Goal: Task Accomplishment & Management: Use online tool/utility

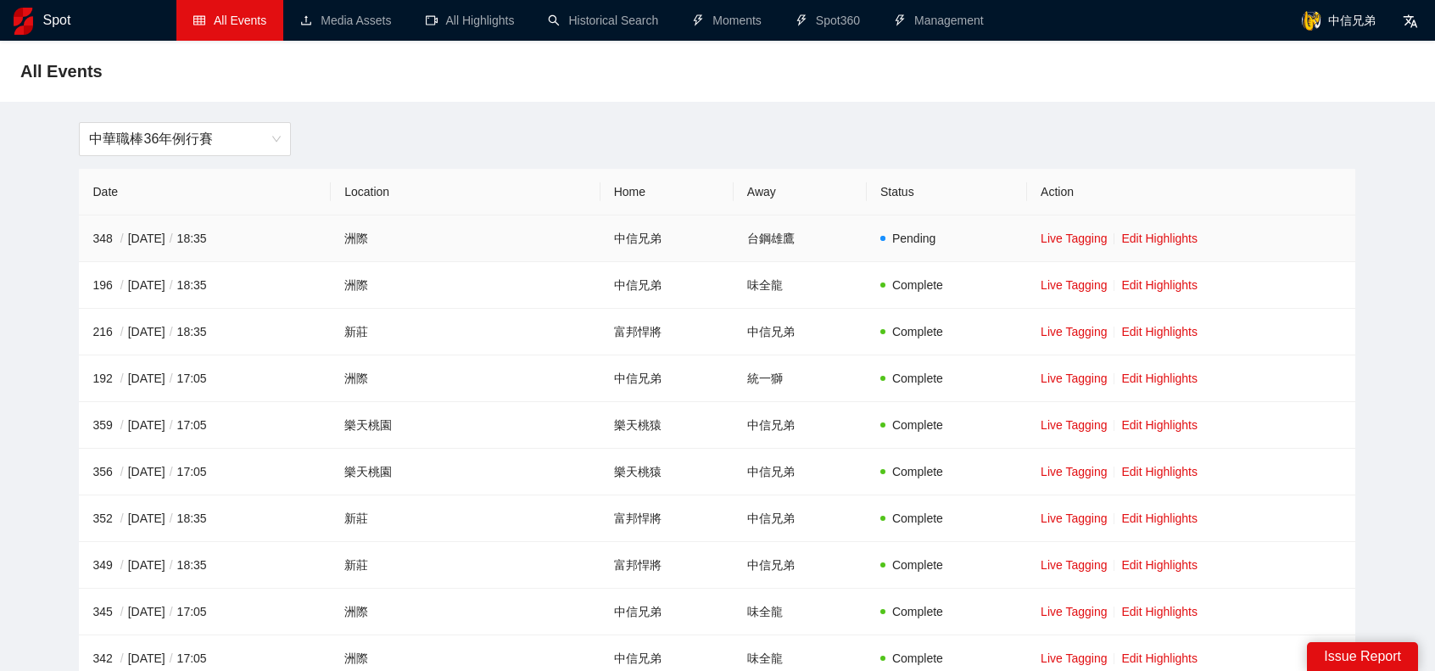
click at [1125, 247] on td "Live Tagging Edit Highlights" at bounding box center [1191, 238] width 328 height 47
click at [1125, 243] on link "Edit Highlights" at bounding box center [1159, 239] width 76 height 14
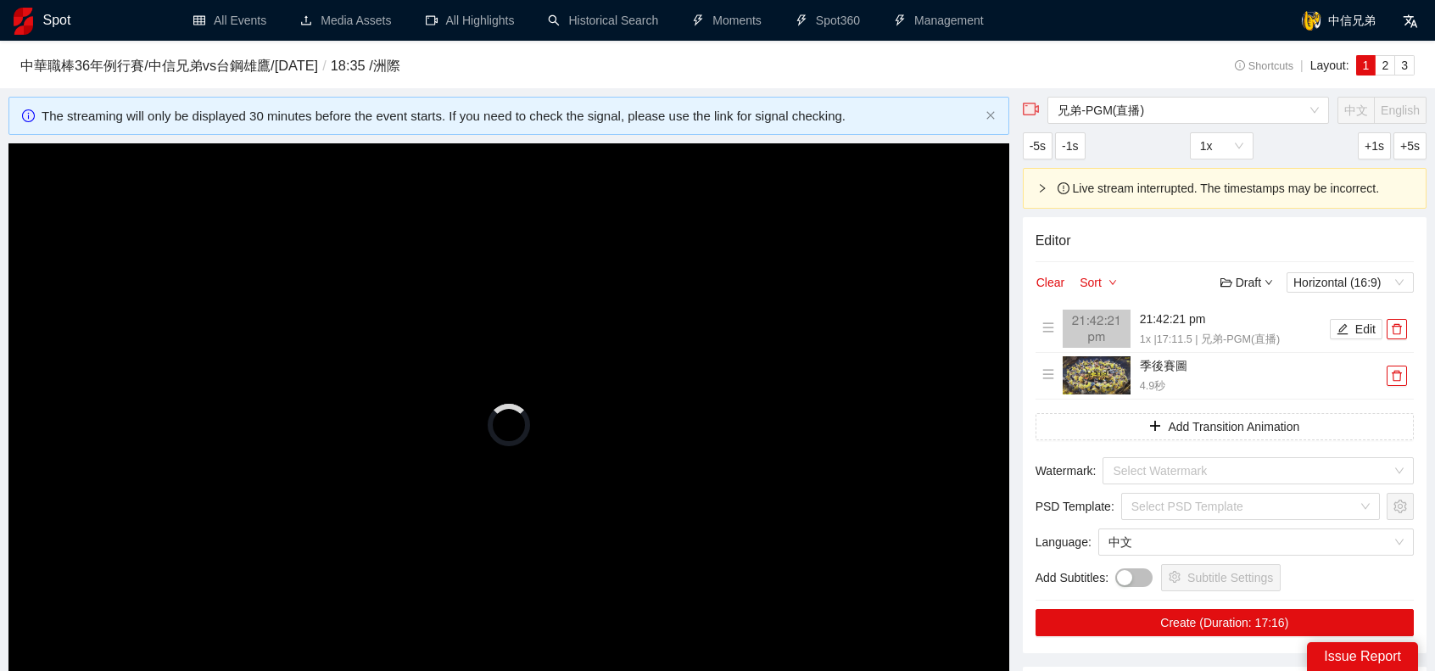
click at [543, 333] on video "Video Player" at bounding box center [508, 424] width 1001 height 563
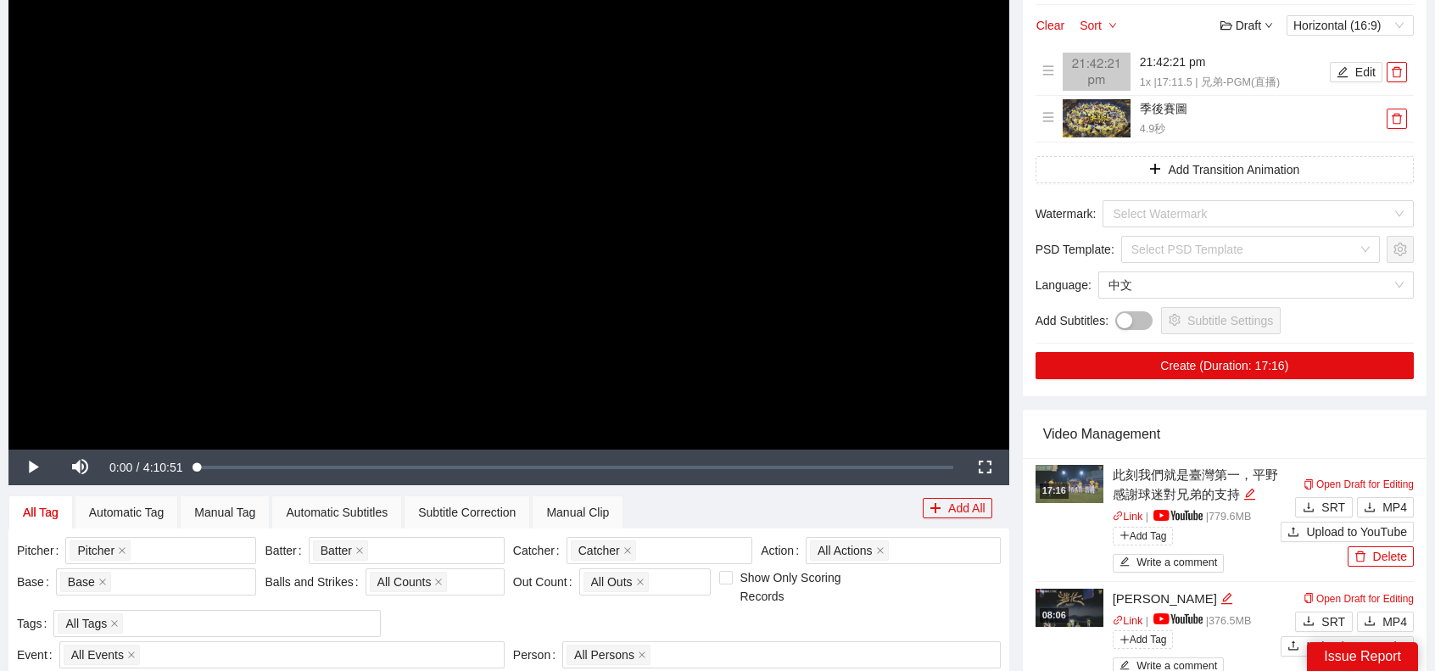
scroll to position [509, 0]
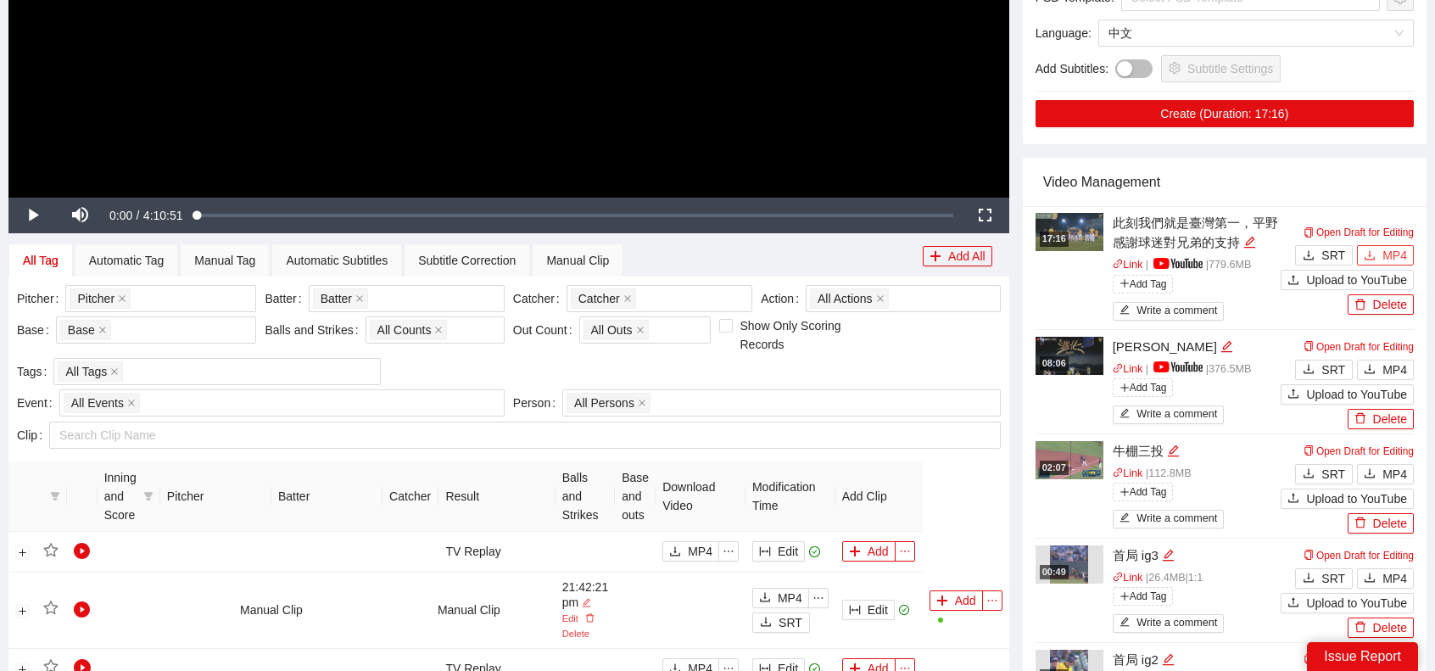
click at [1386, 260] on span "MP4" at bounding box center [1395, 255] width 25 height 19
click at [1398, 368] on span "MP4" at bounding box center [1395, 370] width 25 height 19
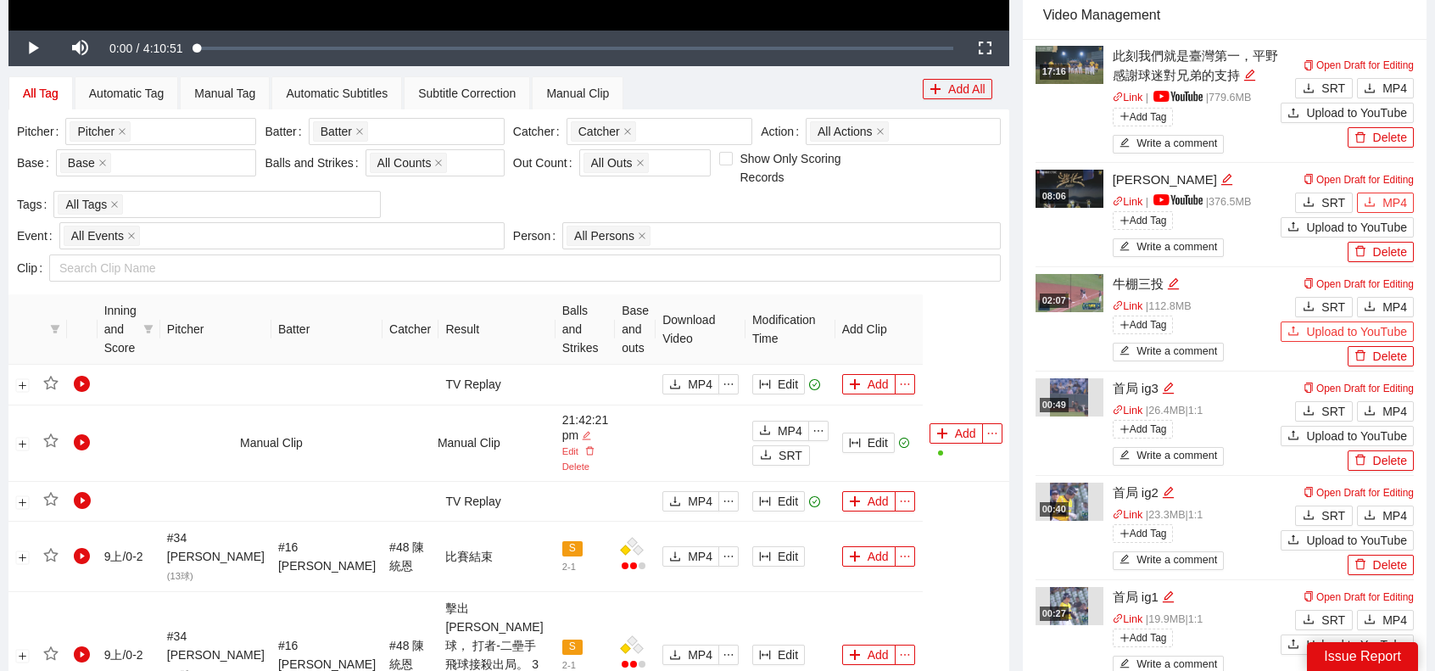
scroll to position [679, 0]
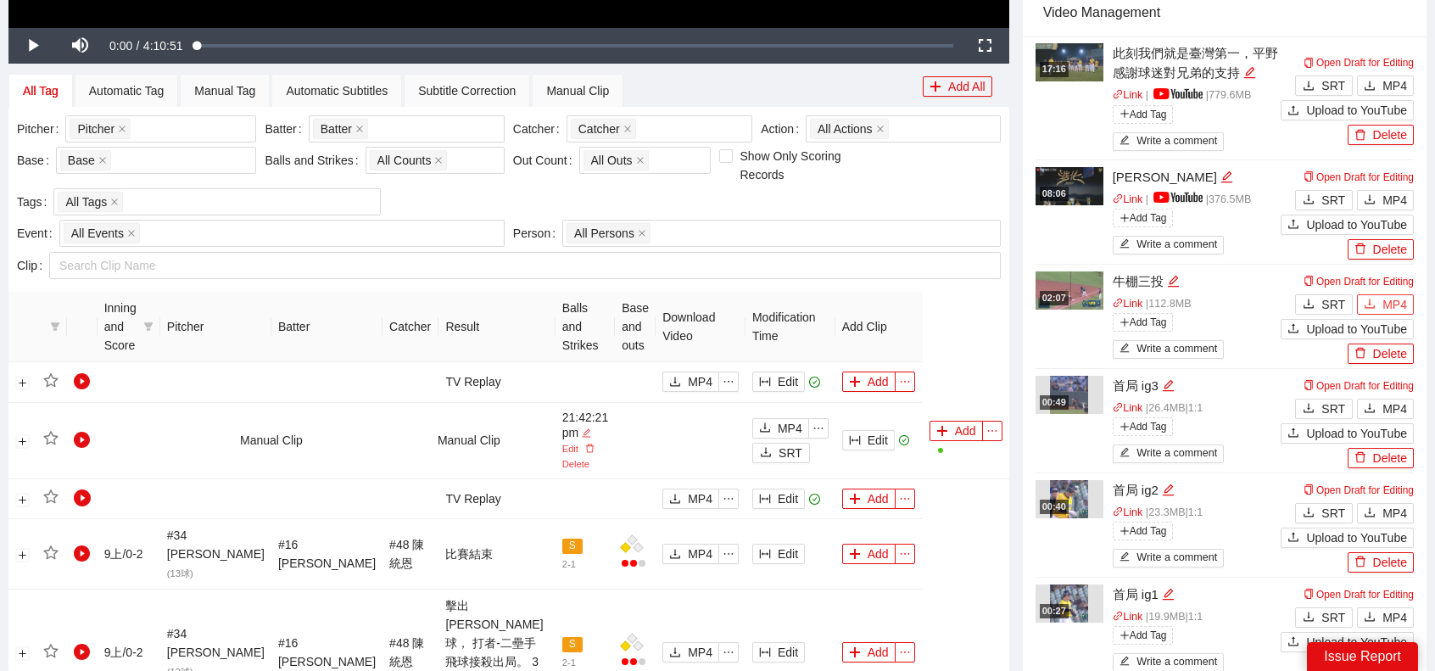
click at [1384, 301] on span "MP4" at bounding box center [1395, 304] width 25 height 19
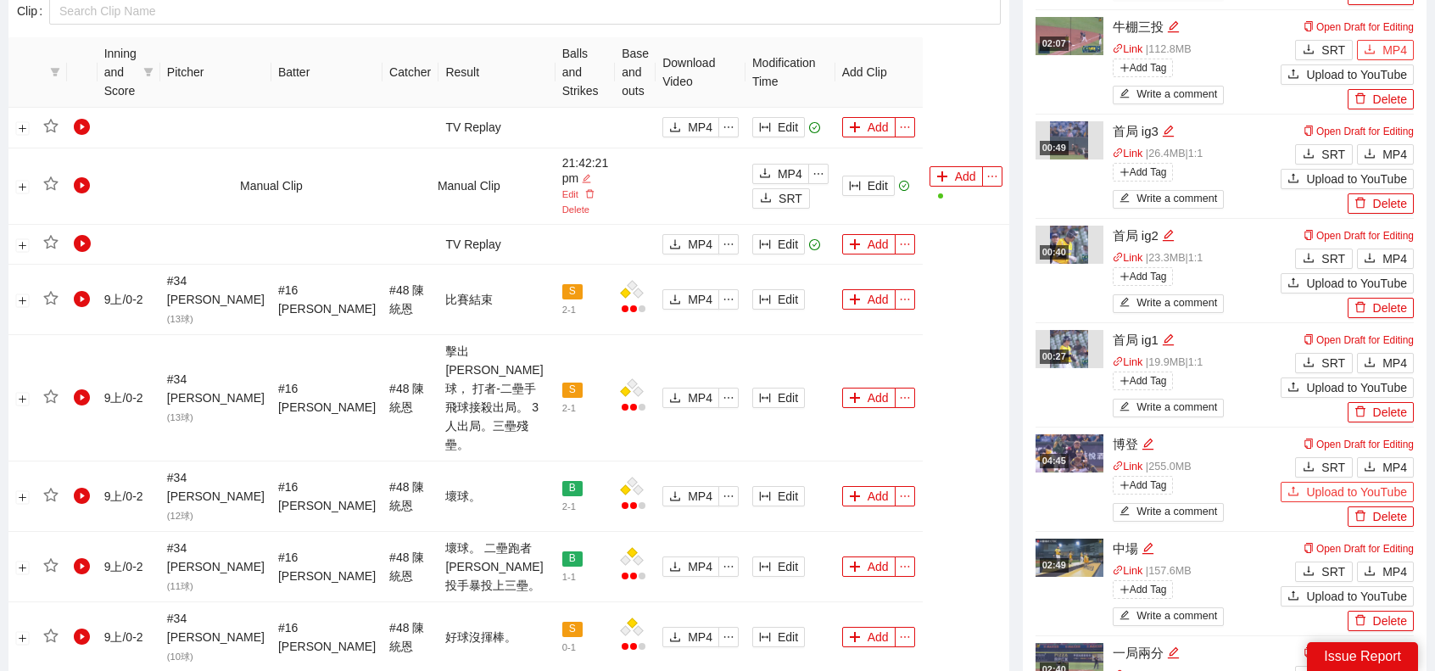
scroll to position [1018, 0]
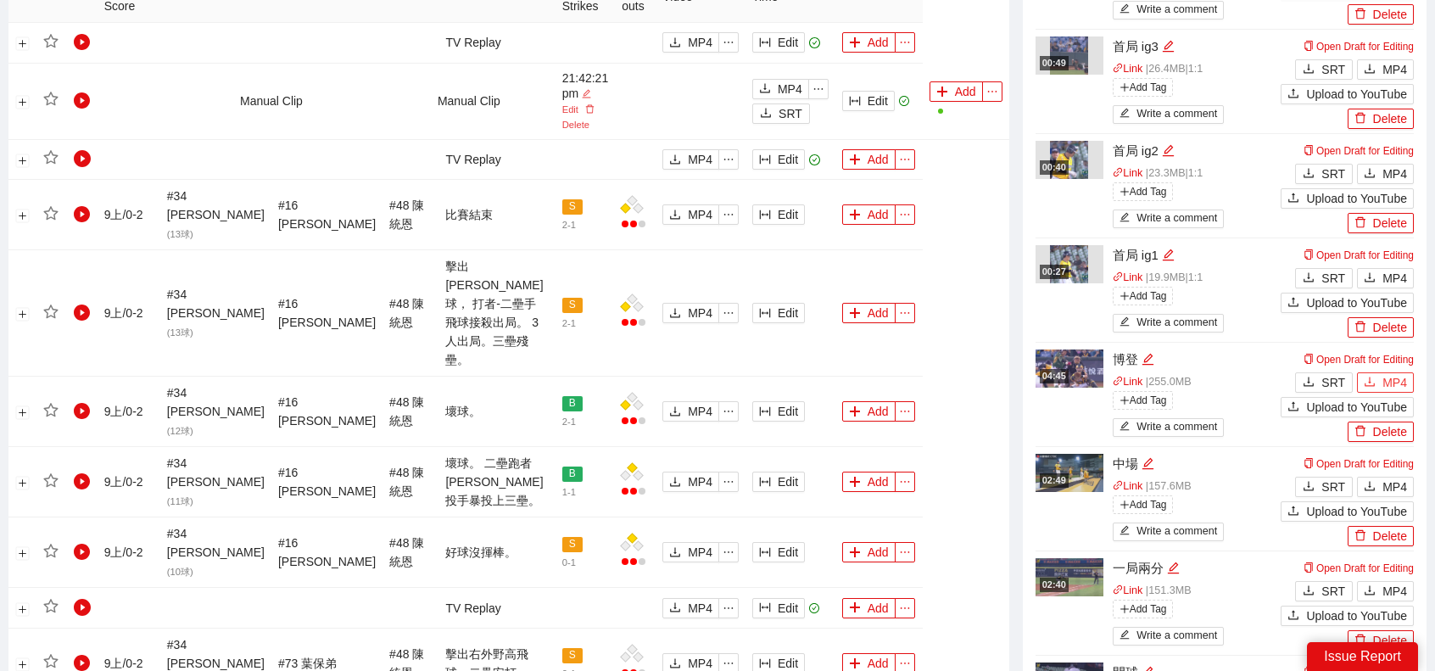
click at [1394, 387] on span "MP4" at bounding box center [1395, 382] width 25 height 19
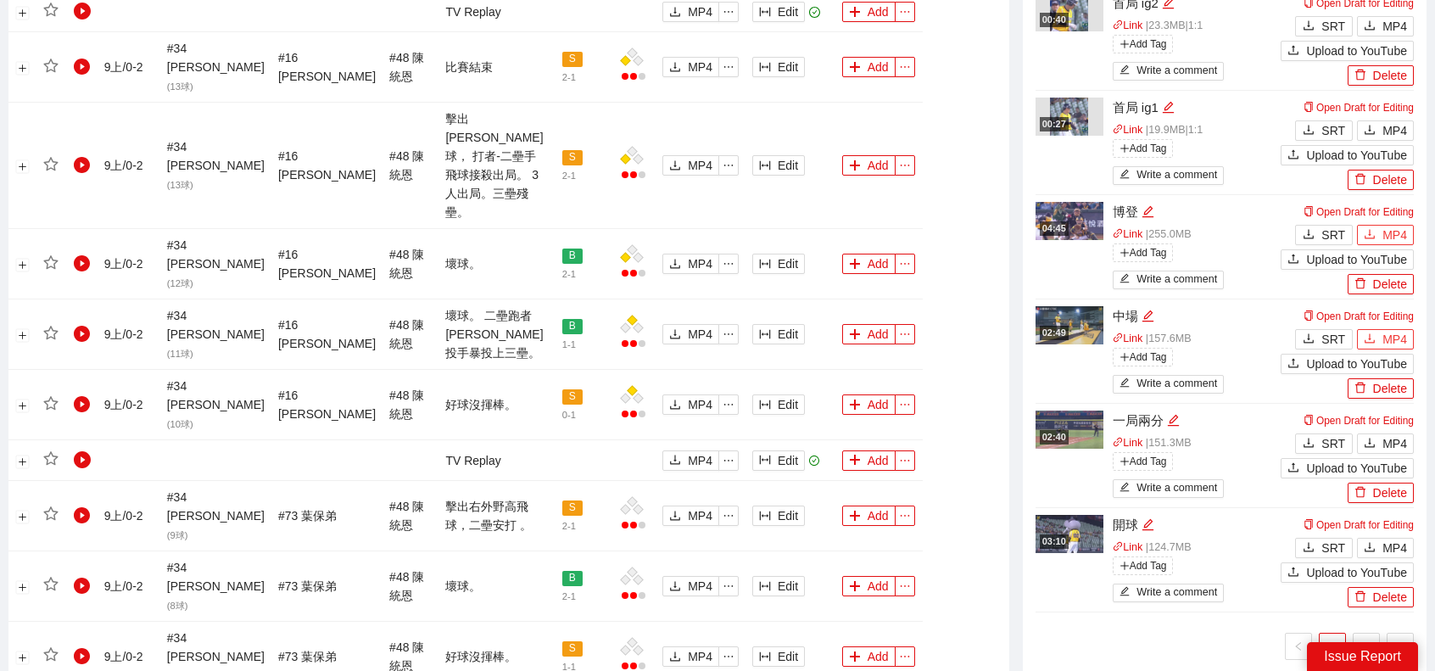
scroll to position [1188, 0]
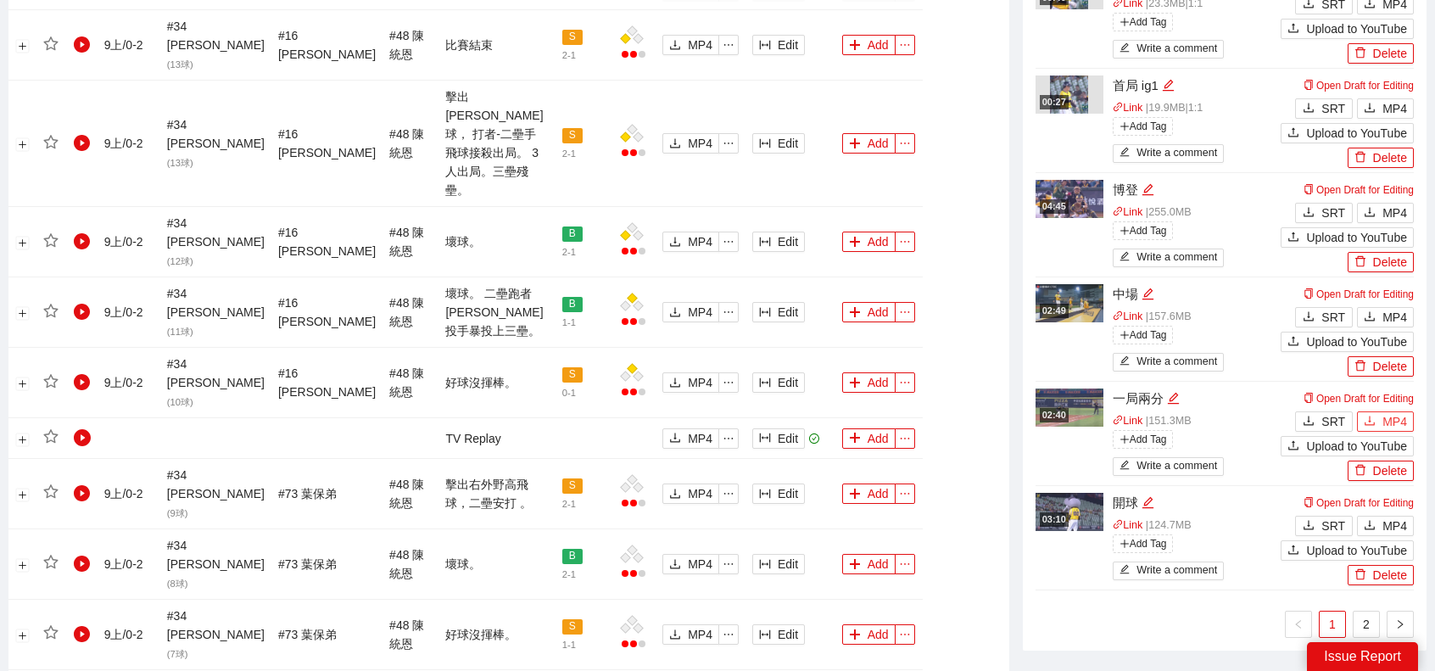
click at [1393, 416] on span "MP4" at bounding box center [1395, 421] width 25 height 19
